Goal: Check status

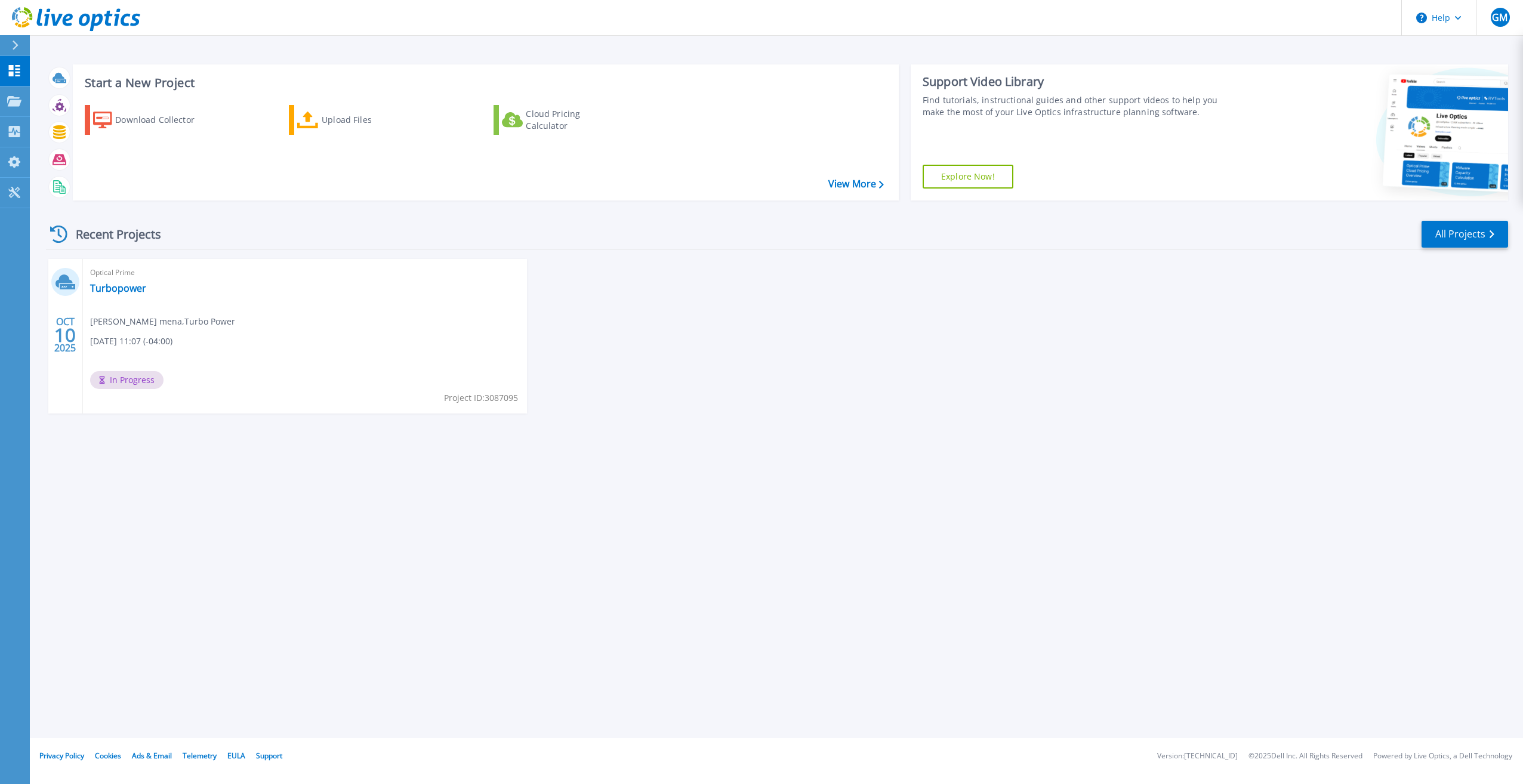
click at [171, 338] on span "[DATE] 11:07 (-04:00)" at bounding box center [132, 341] width 83 height 13
click at [139, 378] on span "In Progress" at bounding box center [127, 379] width 73 height 18
click at [191, 295] on div "Optical Prime Turbopower Geolffrey mena , Turbo Power 10/10/2025, 11:07 (-04:00…" at bounding box center [305, 336] width 444 height 154
click at [127, 385] on span "In Progress" at bounding box center [127, 379] width 73 height 18
